Goal: Task Accomplishment & Management: Complete application form

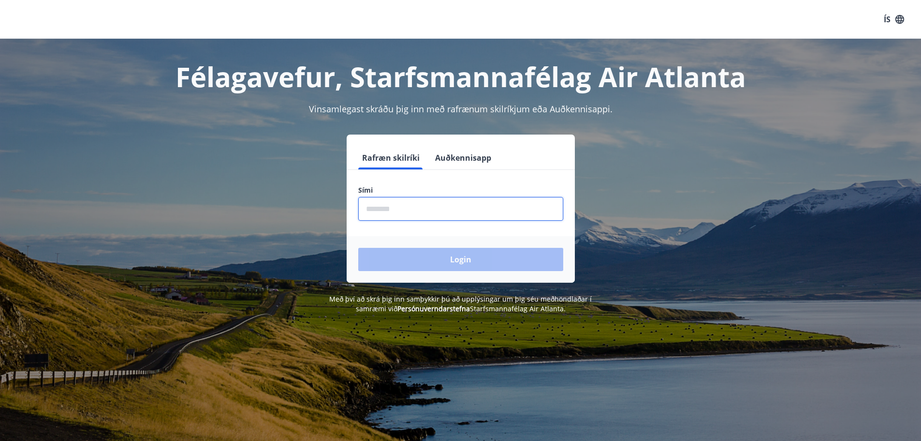
click at [413, 212] on input "phone" at bounding box center [460, 209] width 205 height 24
type input "********"
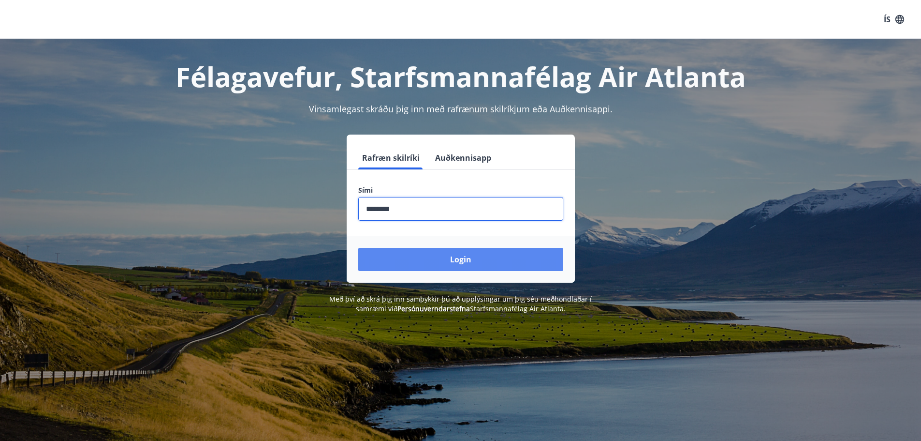
click at [432, 256] on button "Login" at bounding box center [460, 259] width 205 height 23
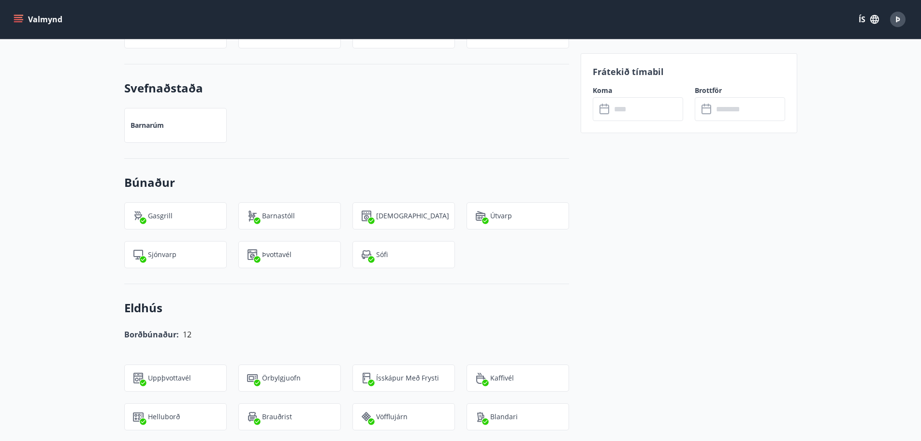
scroll to position [1064, 0]
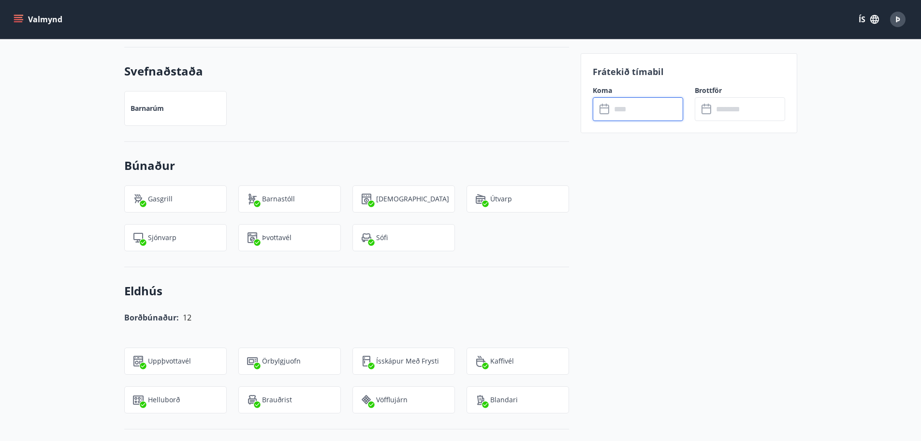
click at [622, 110] on input "text" at bounding box center [647, 109] width 72 height 24
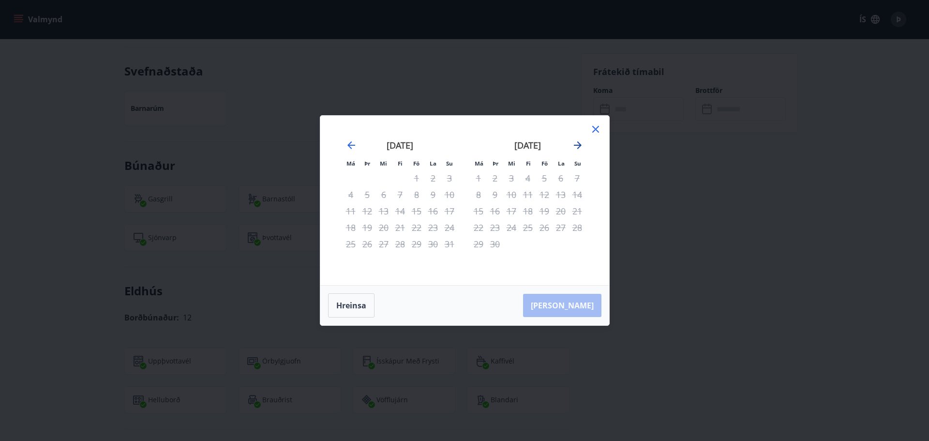
click at [580, 143] on icon "Move forward to switch to the next month." at bounding box center [578, 145] width 12 height 12
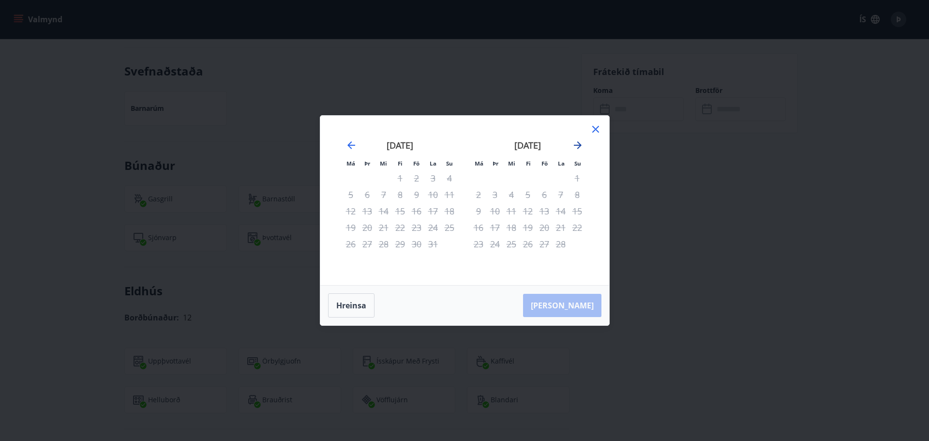
click at [580, 143] on icon "Move forward to switch to the next month." at bounding box center [578, 145] width 12 height 12
click at [597, 128] on icon at bounding box center [596, 129] width 12 height 12
